Goal: Task Accomplishment & Management: Complete application form

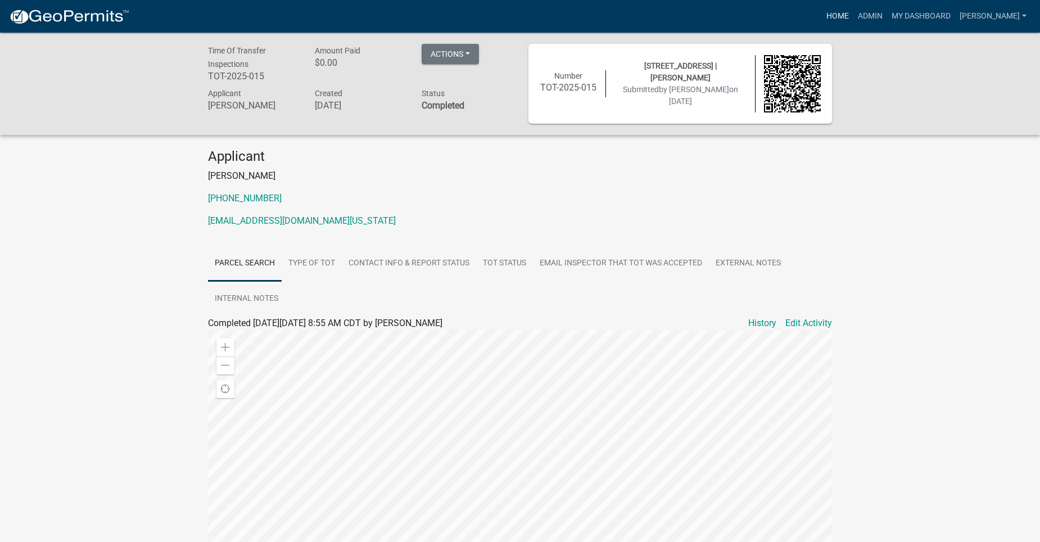
click at [851, 17] on link "Home" at bounding box center [837, 16] width 31 height 21
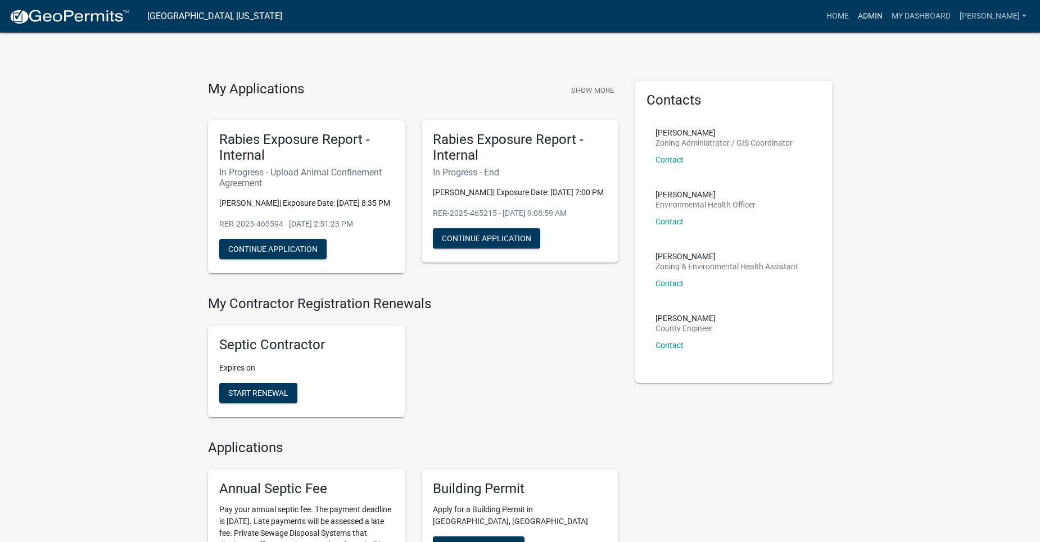
click at [887, 15] on link "Admin" at bounding box center [870, 16] width 34 height 21
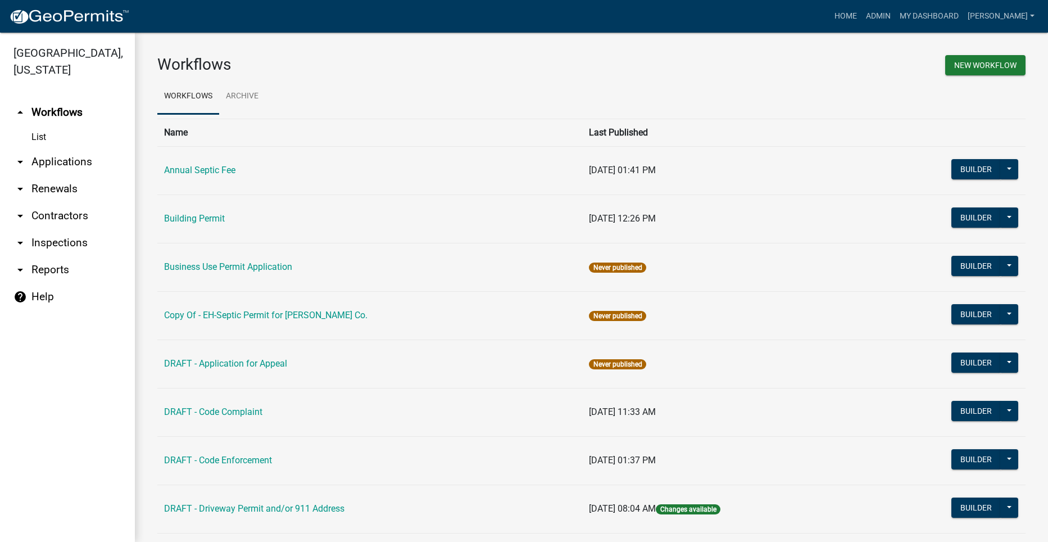
click at [48, 148] on link "arrow_drop_down Applications" at bounding box center [67, 161] width 135 height 27
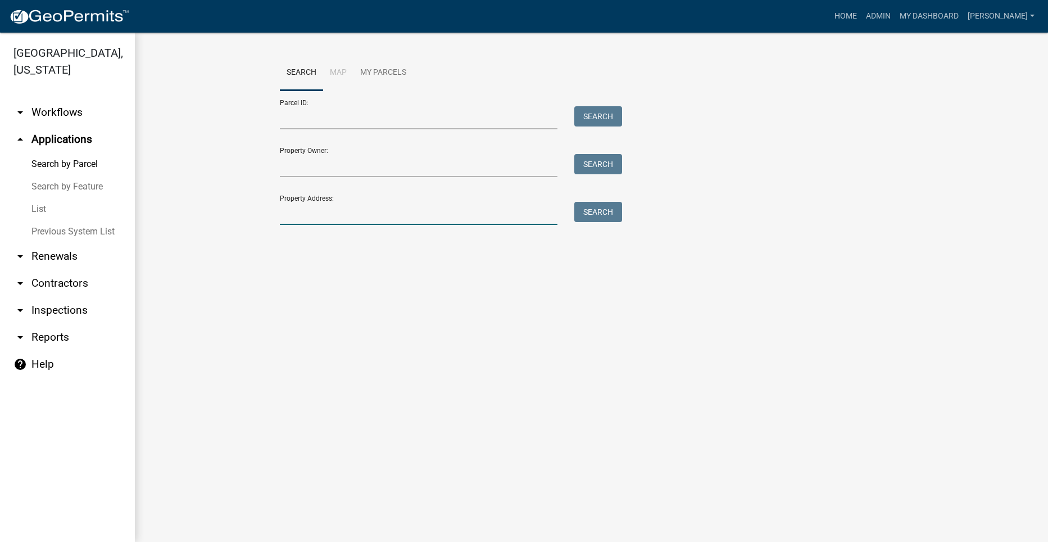
click at [343, 223] on input "Property Address:" at bounding box center [419, 213] width 278 height 23
type input "3217 valleyview"
click at [606, 209] on button "Search" at bounding box center [598, 212] width 48 height 20
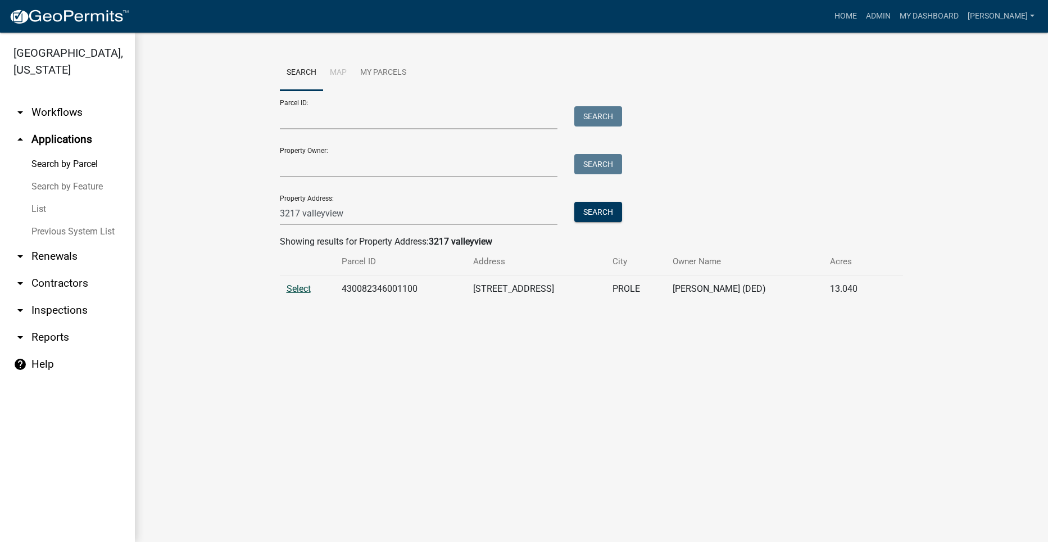
click at [295, 288] on span "Select" at bounding box center [299, 288] width 24 height 11
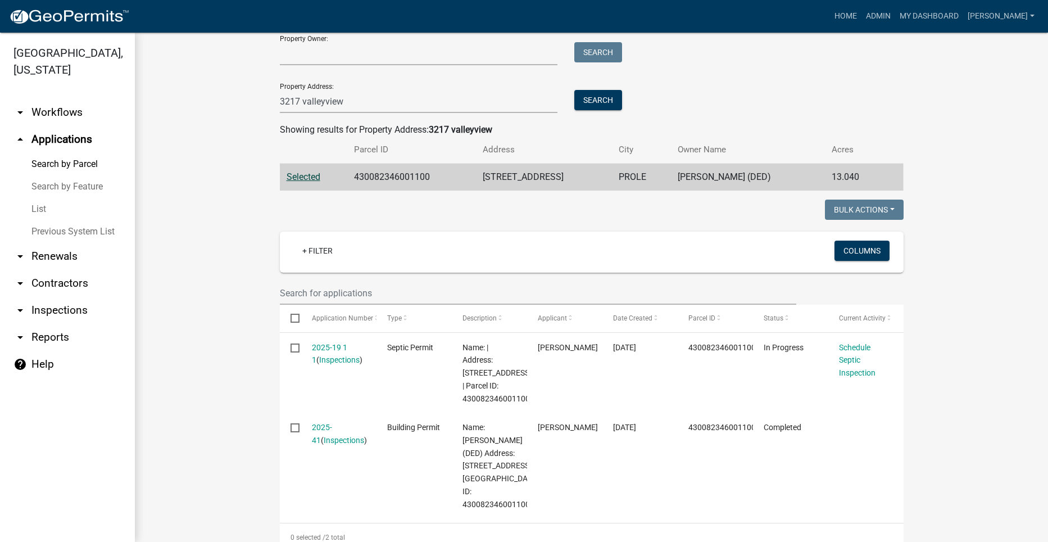
scroll to position [112, 0]
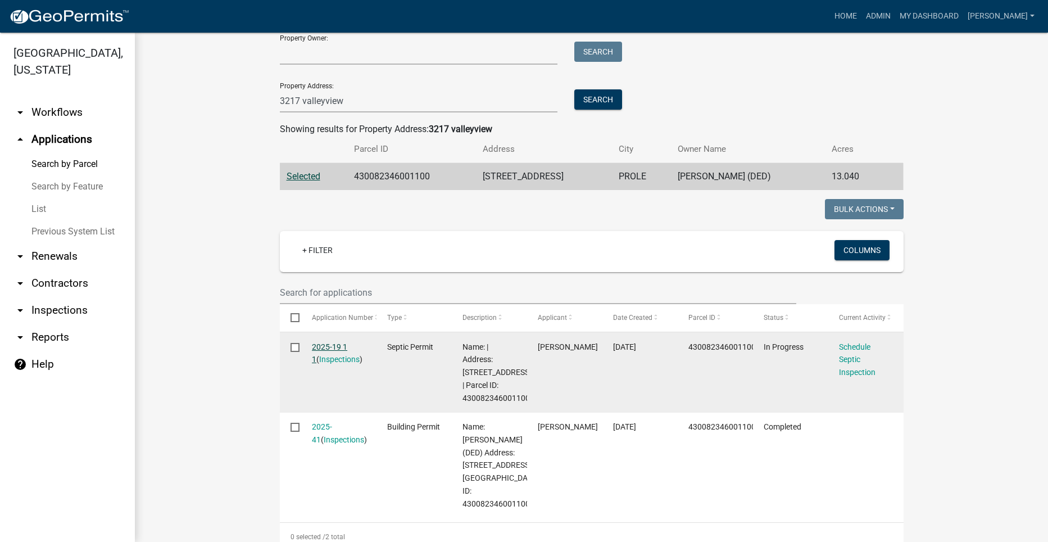
click at [328, 343] on link "2025-19 1 1" at bounding box center [329, 353] width 35 height 22
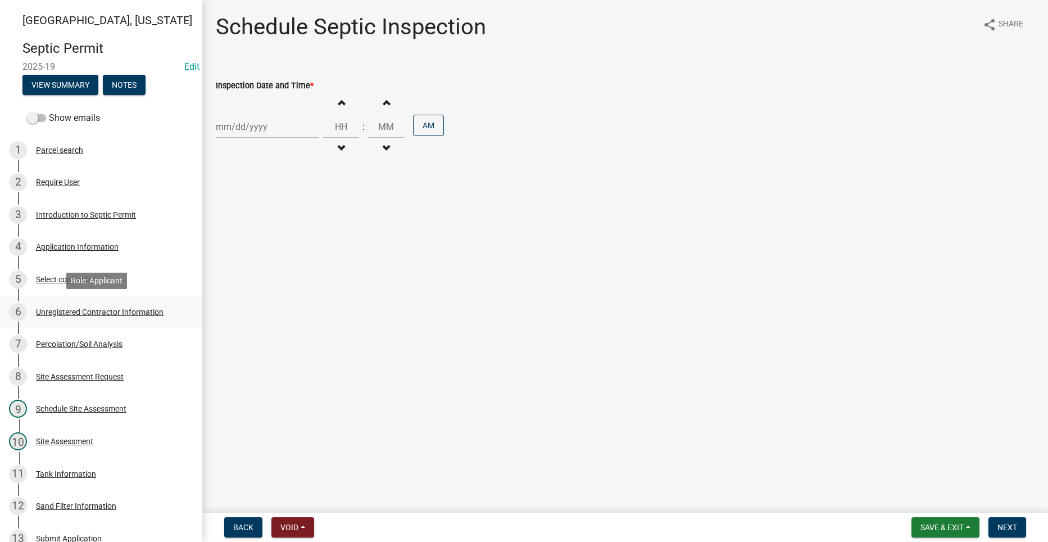
click at [111, 308] on div "Unregistered Contractor Information" at bounding box center [100, 312] width 128 height 8
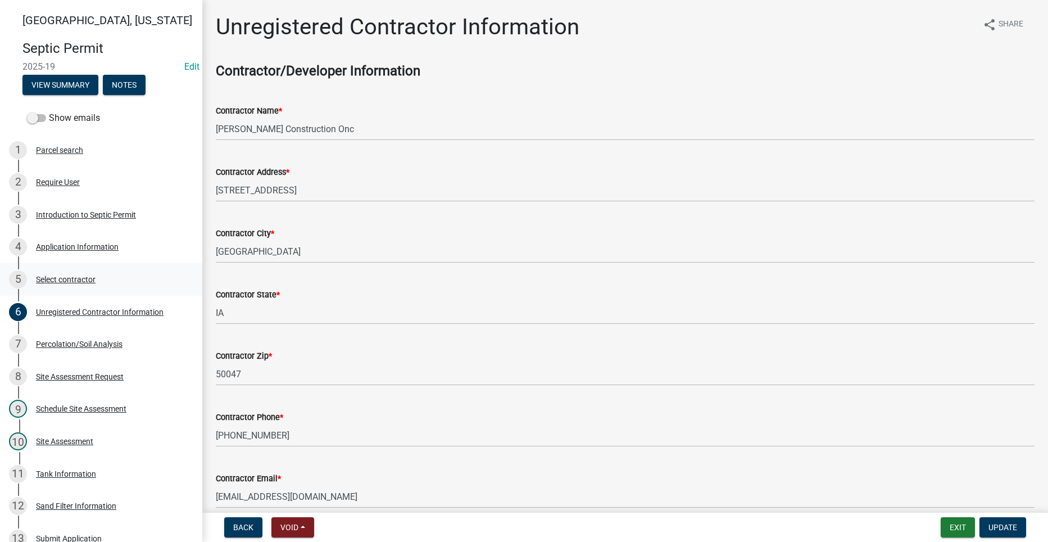
click at [69, 279] on div "Select contractor" at bounding box center [66, 279] width 60 height 8
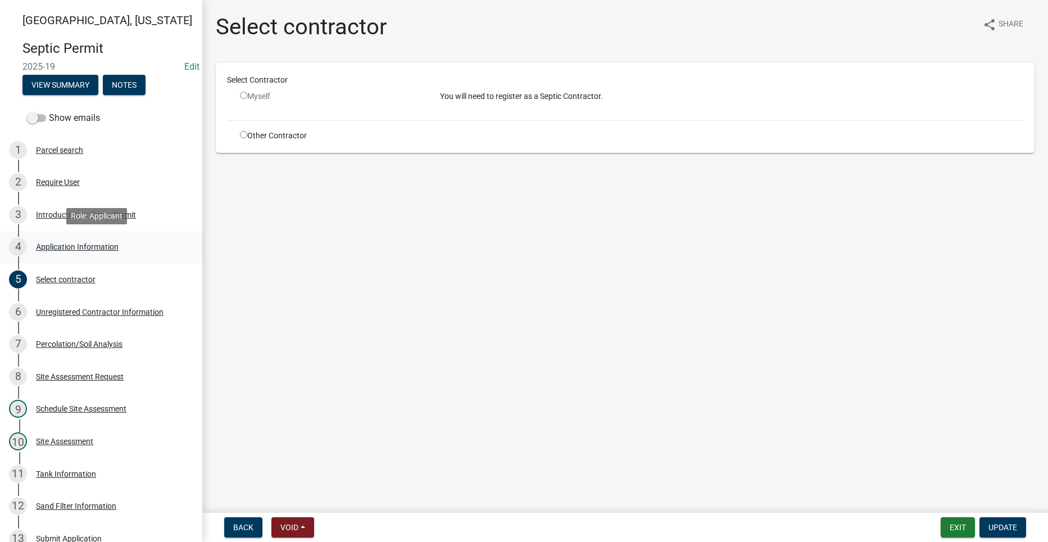
click at [101, 247] on div "Application Information" at bounding box center [77, 247] width 83 height 8
